Goal: Navigation & Orientation: Find specific page/section

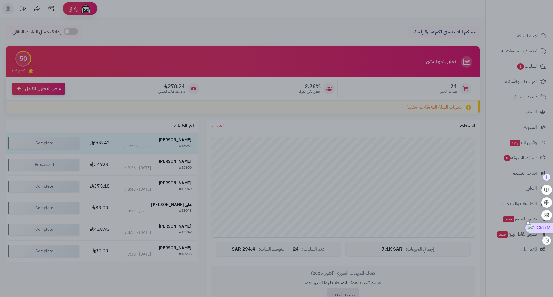
click at [543, 228] on div "Ctrl+M" at bounding box center [539, 228] width 28 height 10
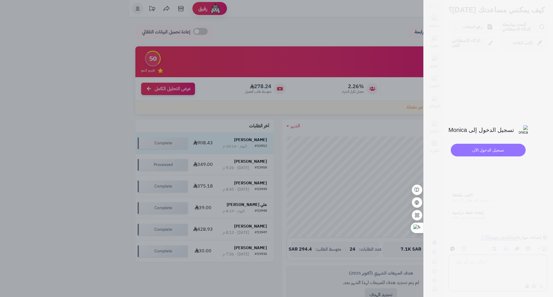
click at [492, 154] on div "تسجيل الدخول الآن" at bounding box center [488, 150] width 75 height 13
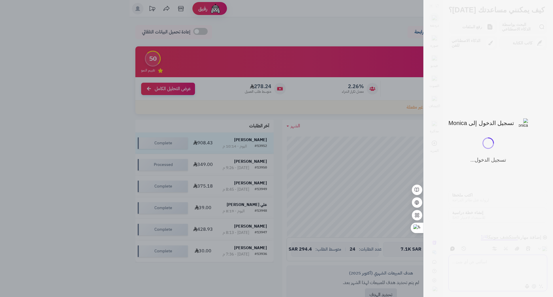
click at [512, 213] on div at bounding box center [488, 148] width 130 height 297
click at [417, 142] on div at bounding box center [276, 148] width 553 height 297
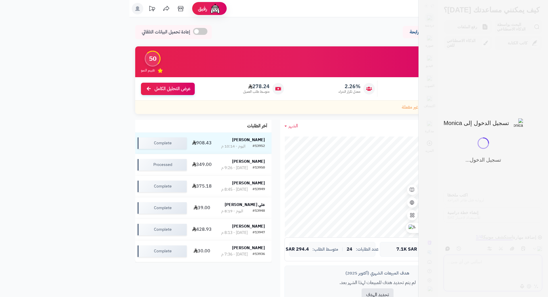
click at [547, 4] on div at bounding box center [484, 148] width 130 height 297
click at [398, 101] on div "تنبيهات السلة المتروكة غير مفعلة" at bounding box center [305, 107] width 340 height 14
